Goal: Transaction & Acquisition: Purchase product/service

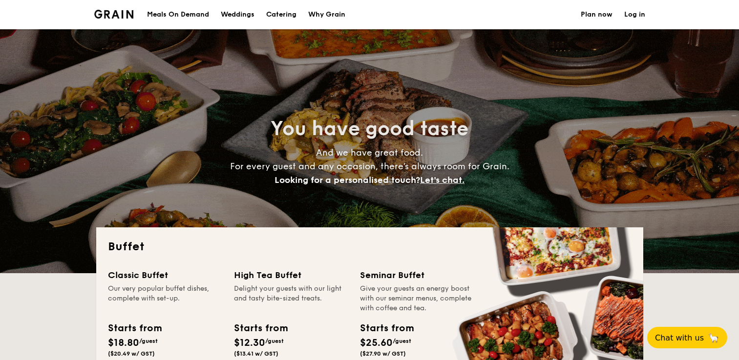
select select
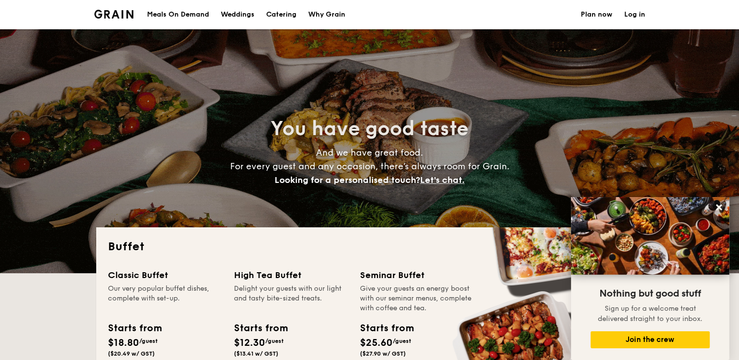
click at [287, 14] on h1 "Catering" at bounding box center [281, 14] width 30 height 29
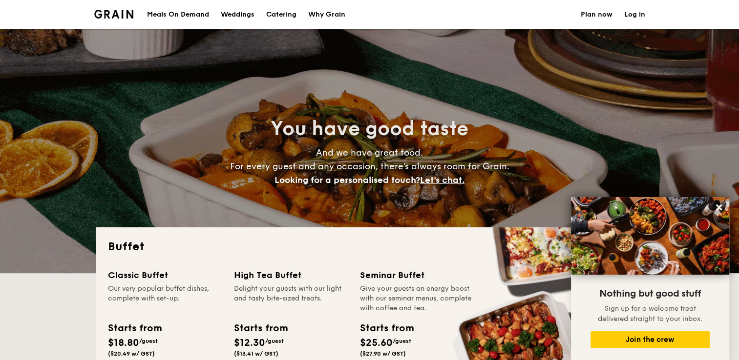
click at [285, 13] on h1 "Catering" at bounding box center [281, 14] width 30 height 29
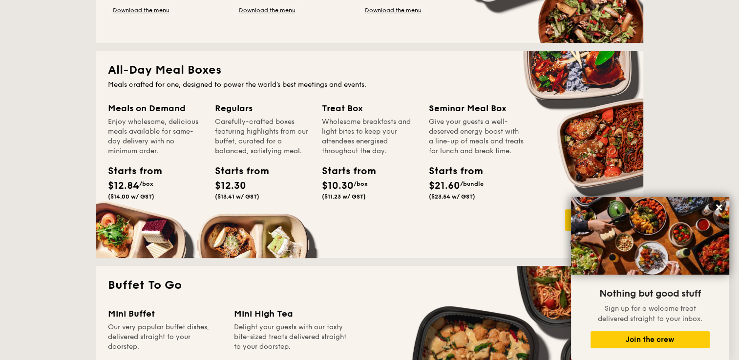
scroll to position [369, 0]
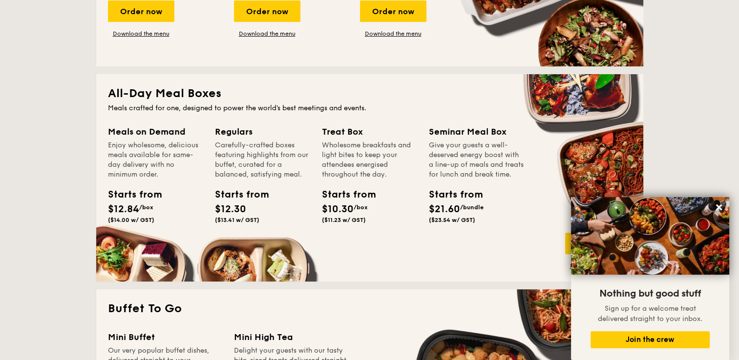
click at [140, 127] on div "Meals on Demand" at bounding box center [155, 132] width 95 height 14
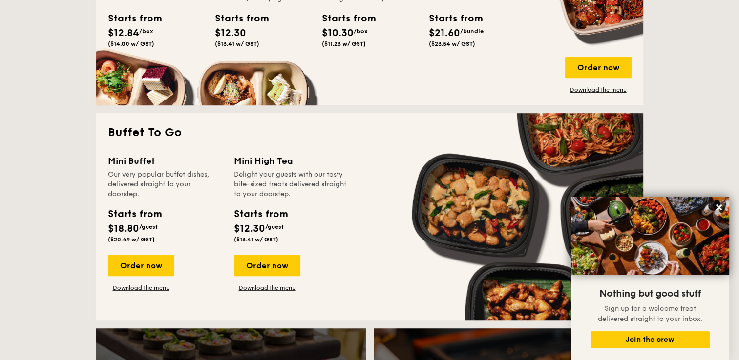
scroll to position [543, 0]
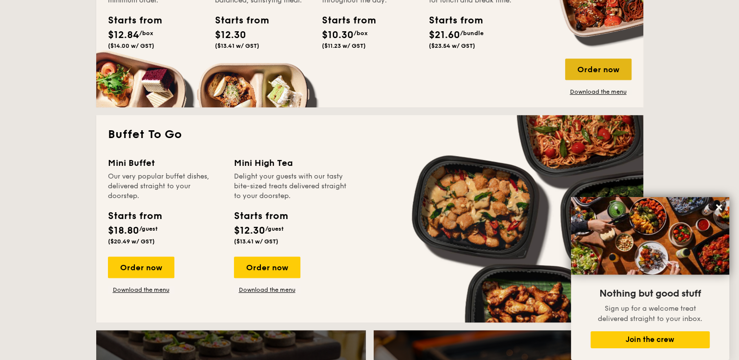
click at [592, 69] on div "Order now" at bounding box center [598, 69] width 66 height 21
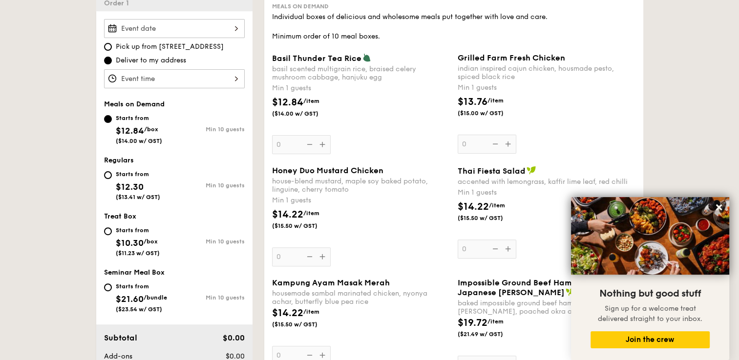
scroll to position [306, 0]
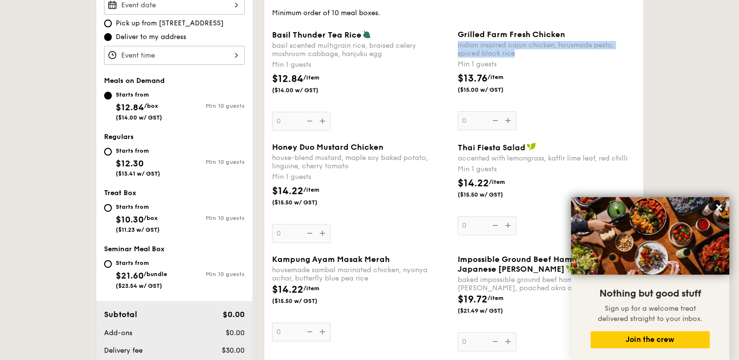
drag, startPoint x: 524, startPoint y: 55, endPoint x: 456, endPoint y: 45, distance: 68.2
click at [456, 45] on div "Grilled Farm Fresh Chicken indian inspired cajun chicken, housmade pesto, spice…" at bounding box center [547, 80] width 186 height 101
copy div "indian inspired cajun chicken, housmade pesto, spiced black rice"
